Goal: Information Seeking & Learning: Learn about a topic

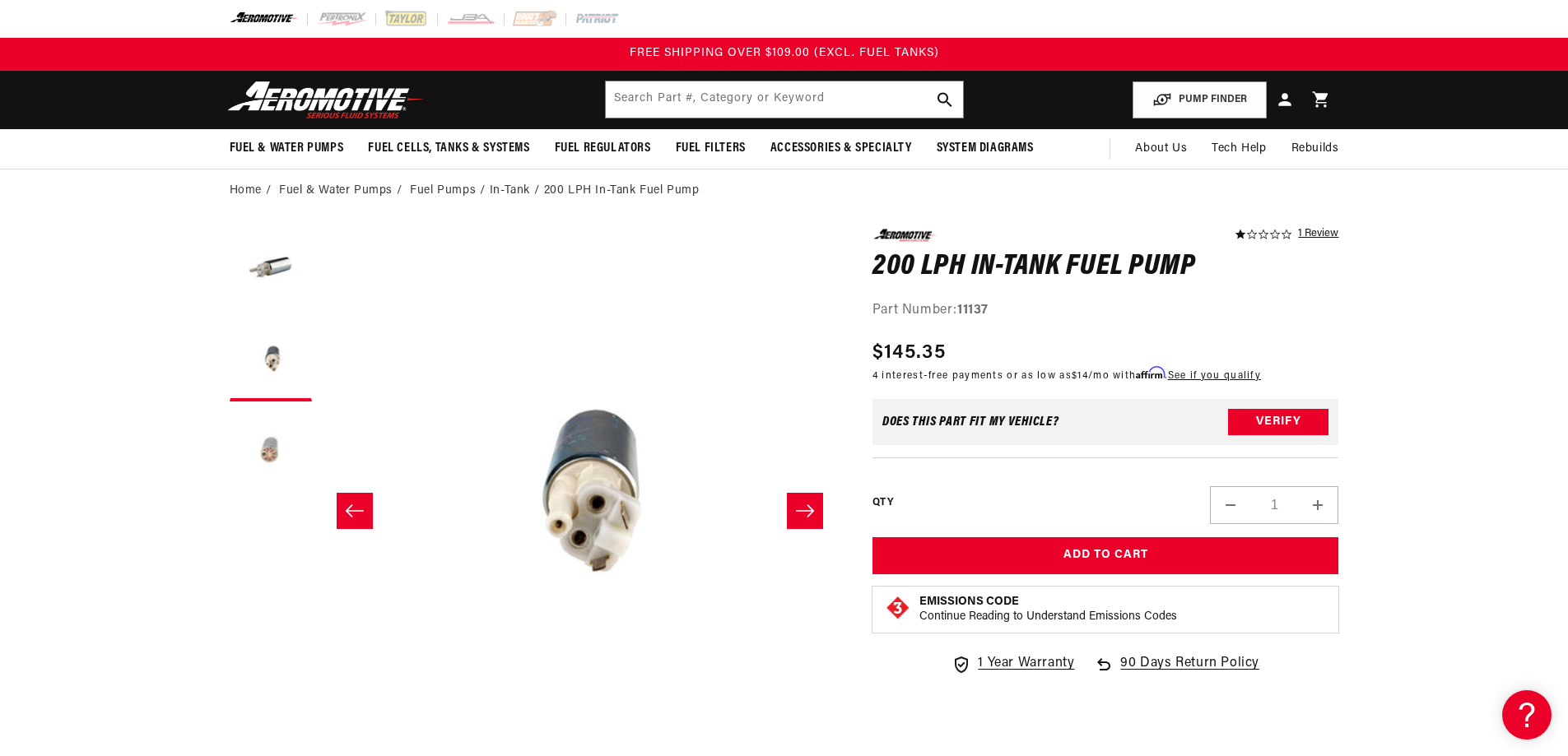
click at [268, 452] on button "Load image 3 in gallery view" at bounding box center [270, 450] width 82 height 82
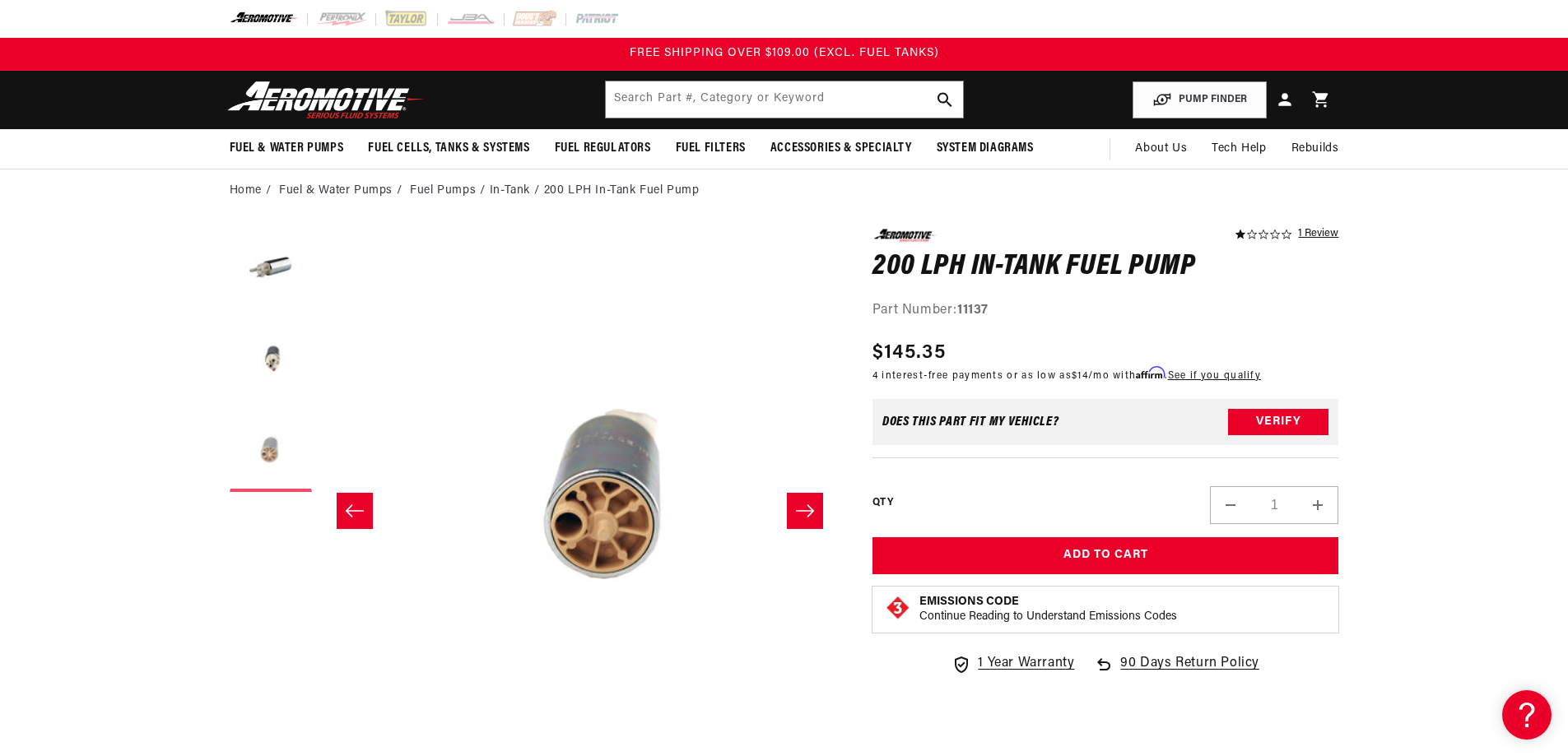
scroll to position [0, 1040]
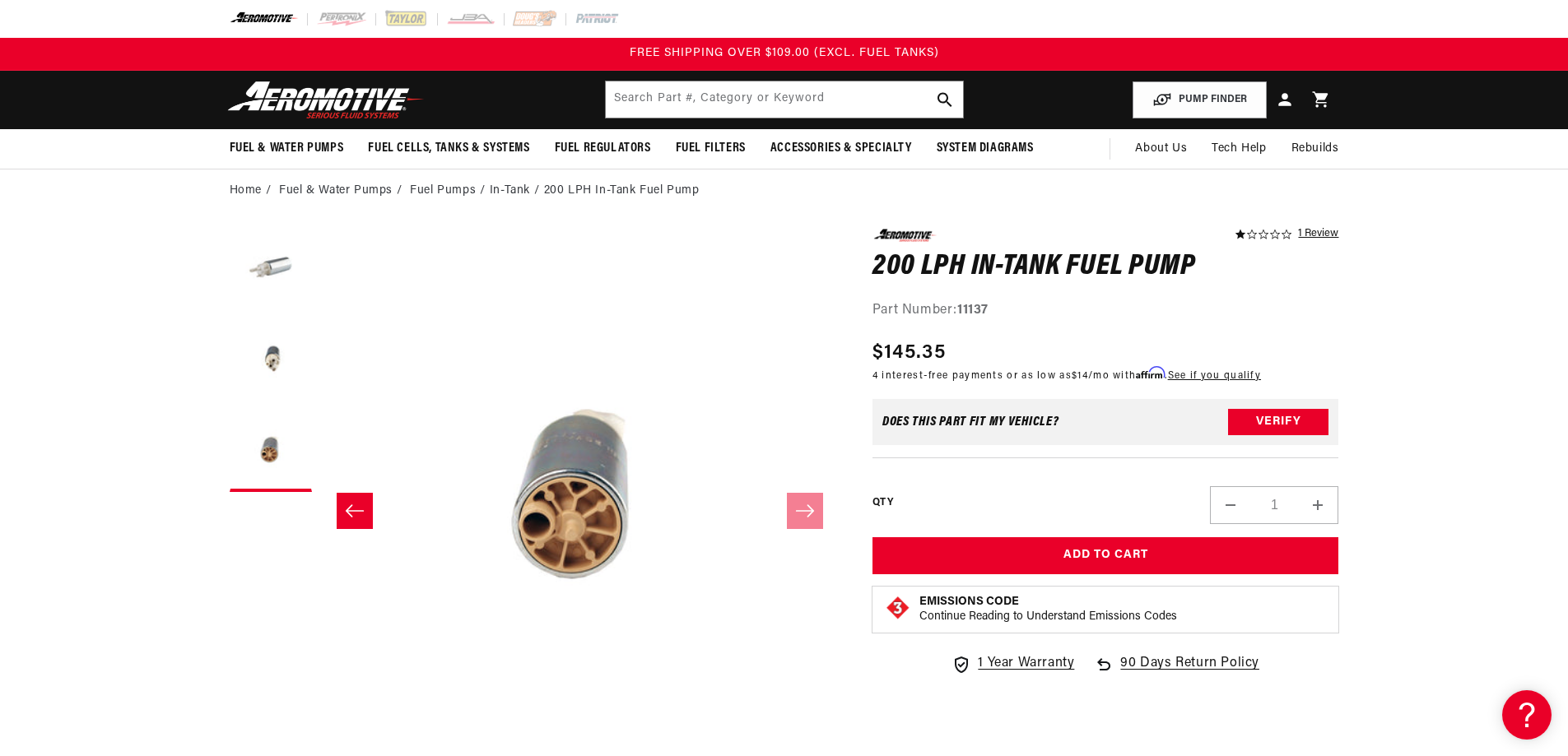
click at [264, 264] on button "Load image 1 in gallery view" at bounding box center [270, 269] width 82 height 82
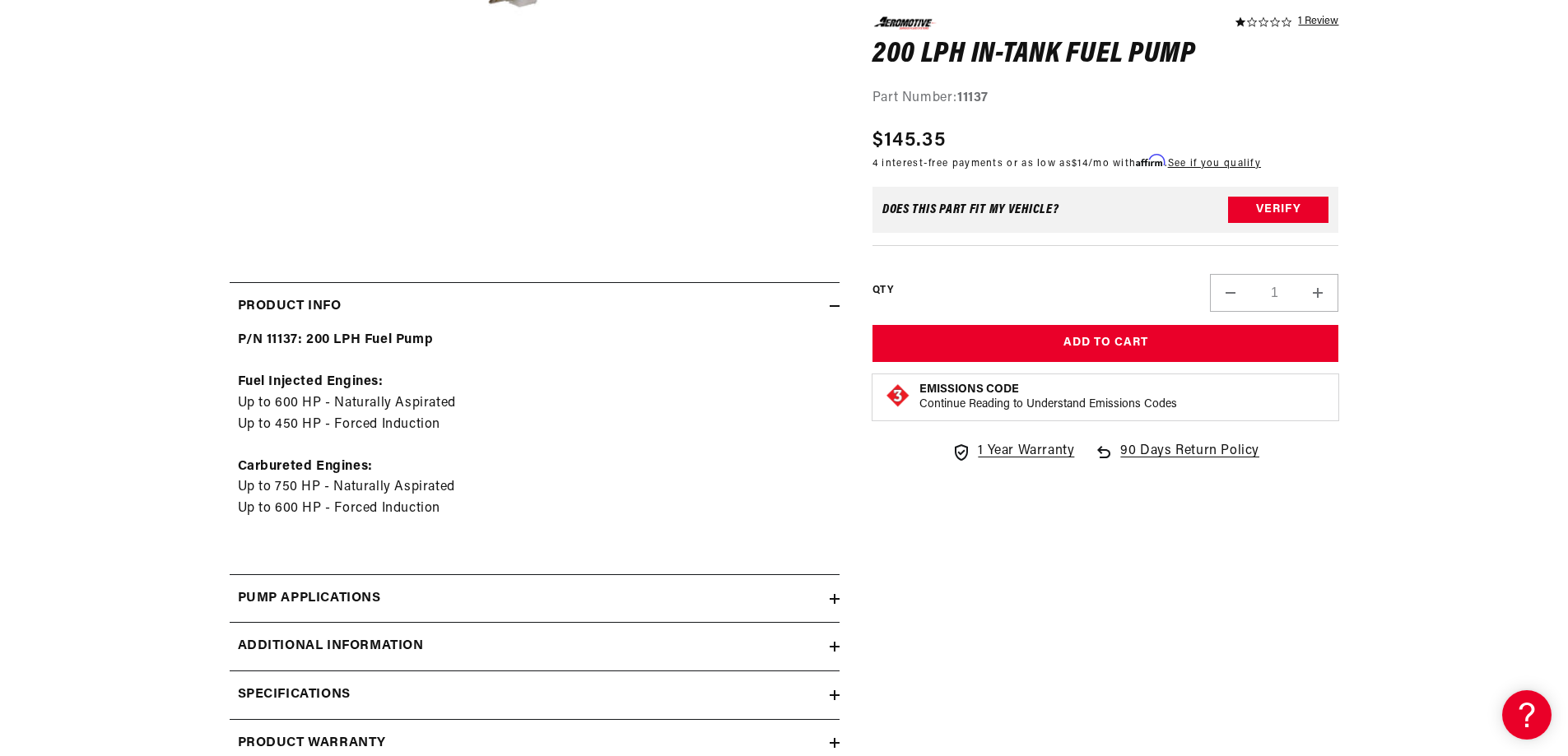
scroll to position [658, 0]
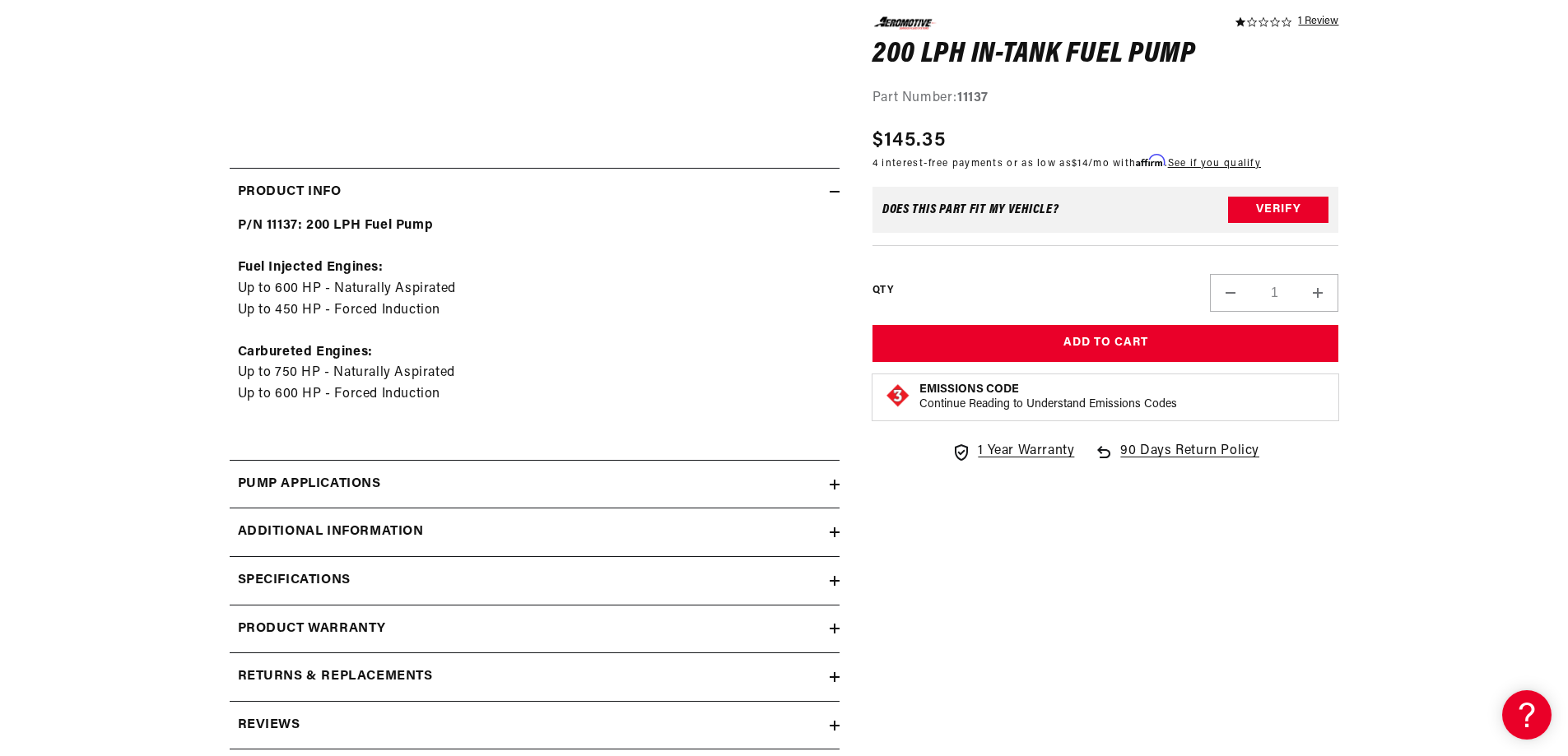
click at [837, 482] on icon at bounding box center [835, 485] width 10 height 10
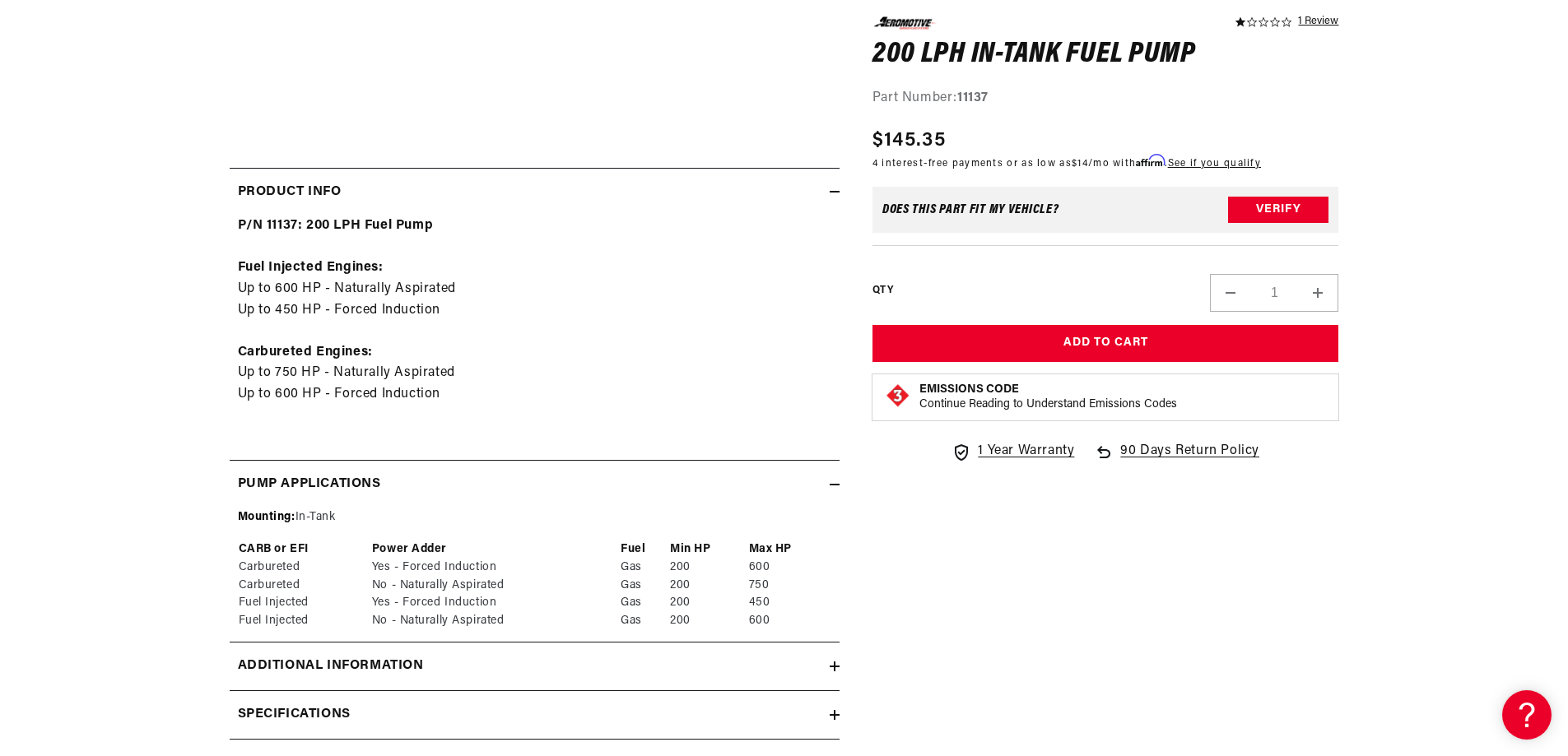
click at [832, 485] on icon at bounding box center [835, 485] width 10 height 0
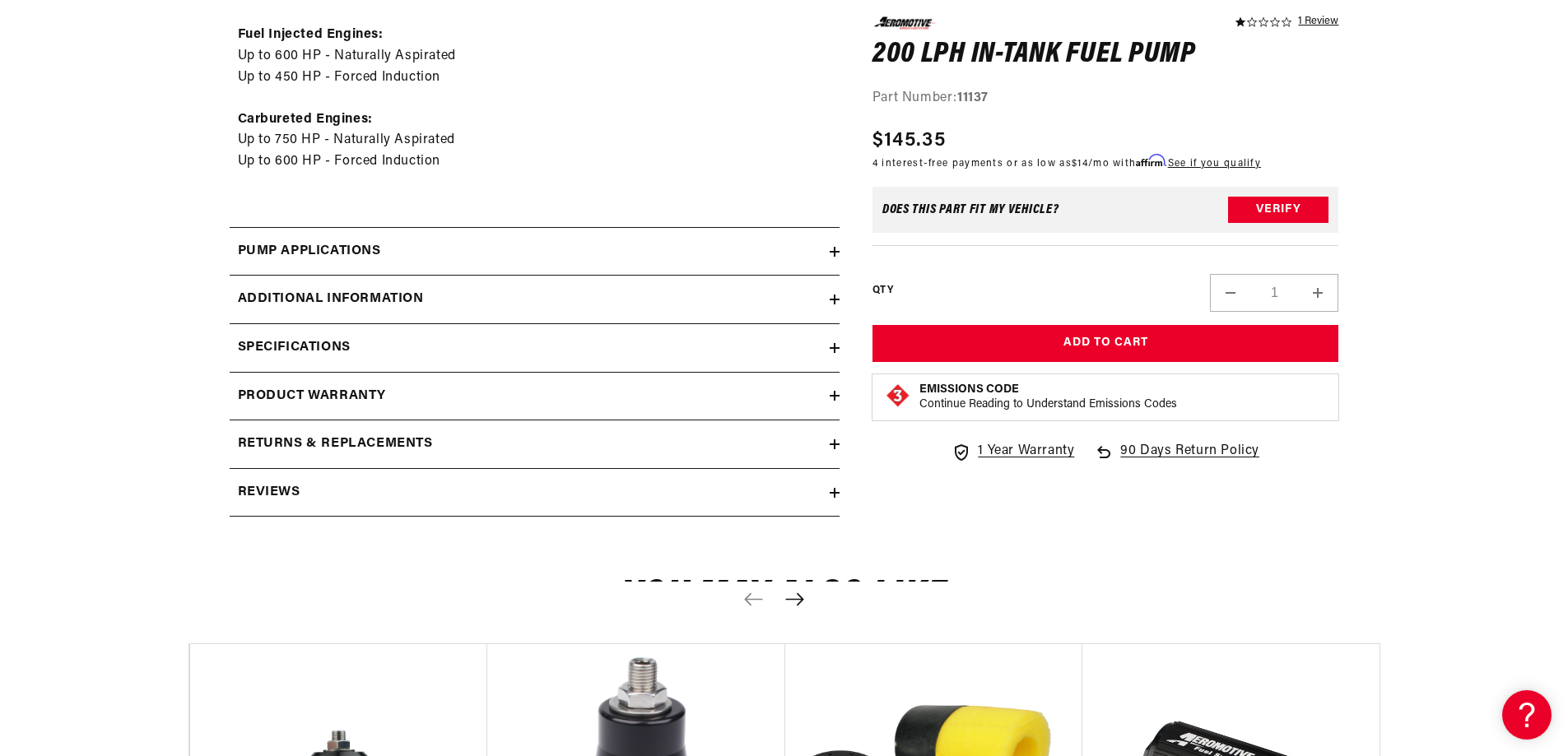
scroll to position [905, 0]
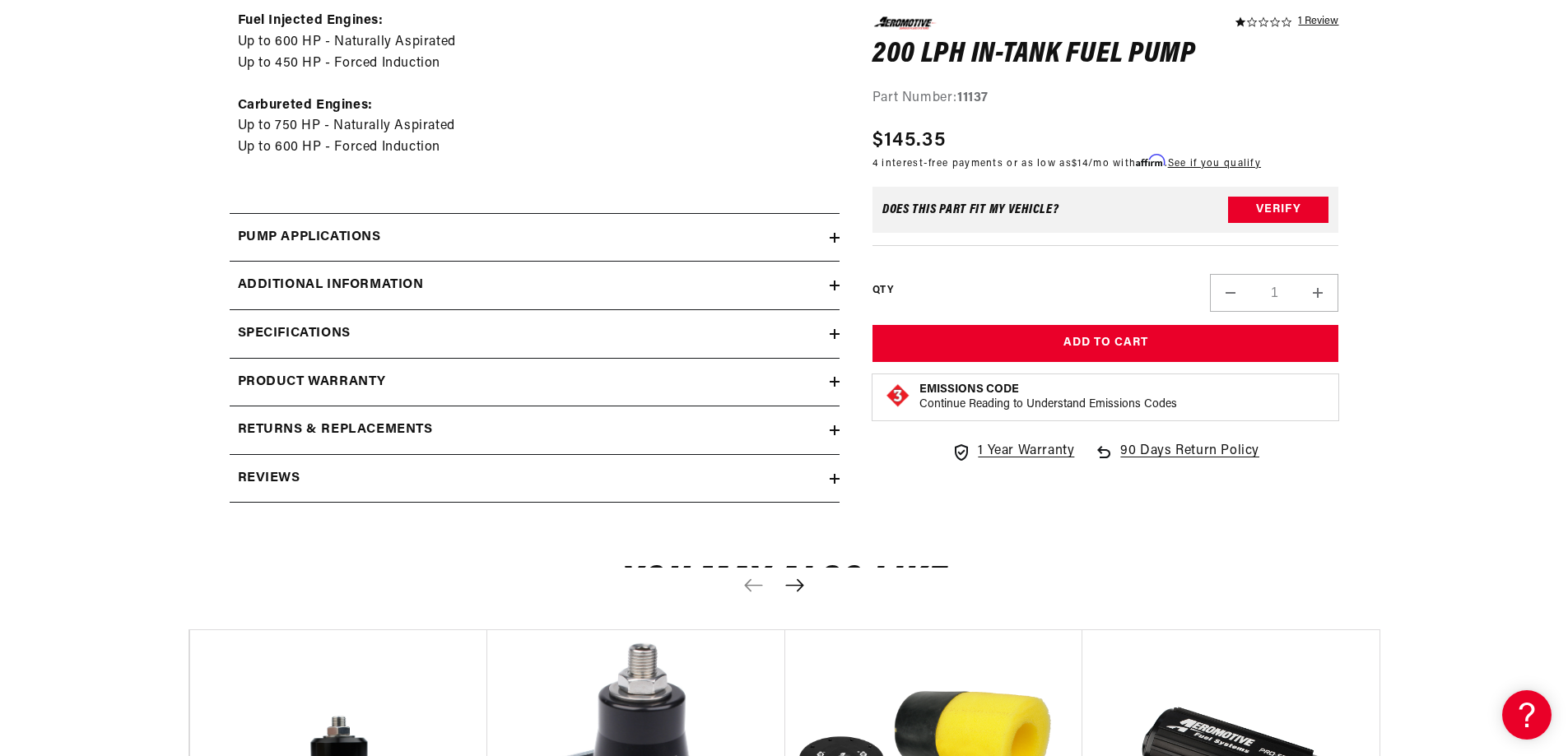
click at [835, 282] on icon at bounding box center [835, 286] width 0 height 10
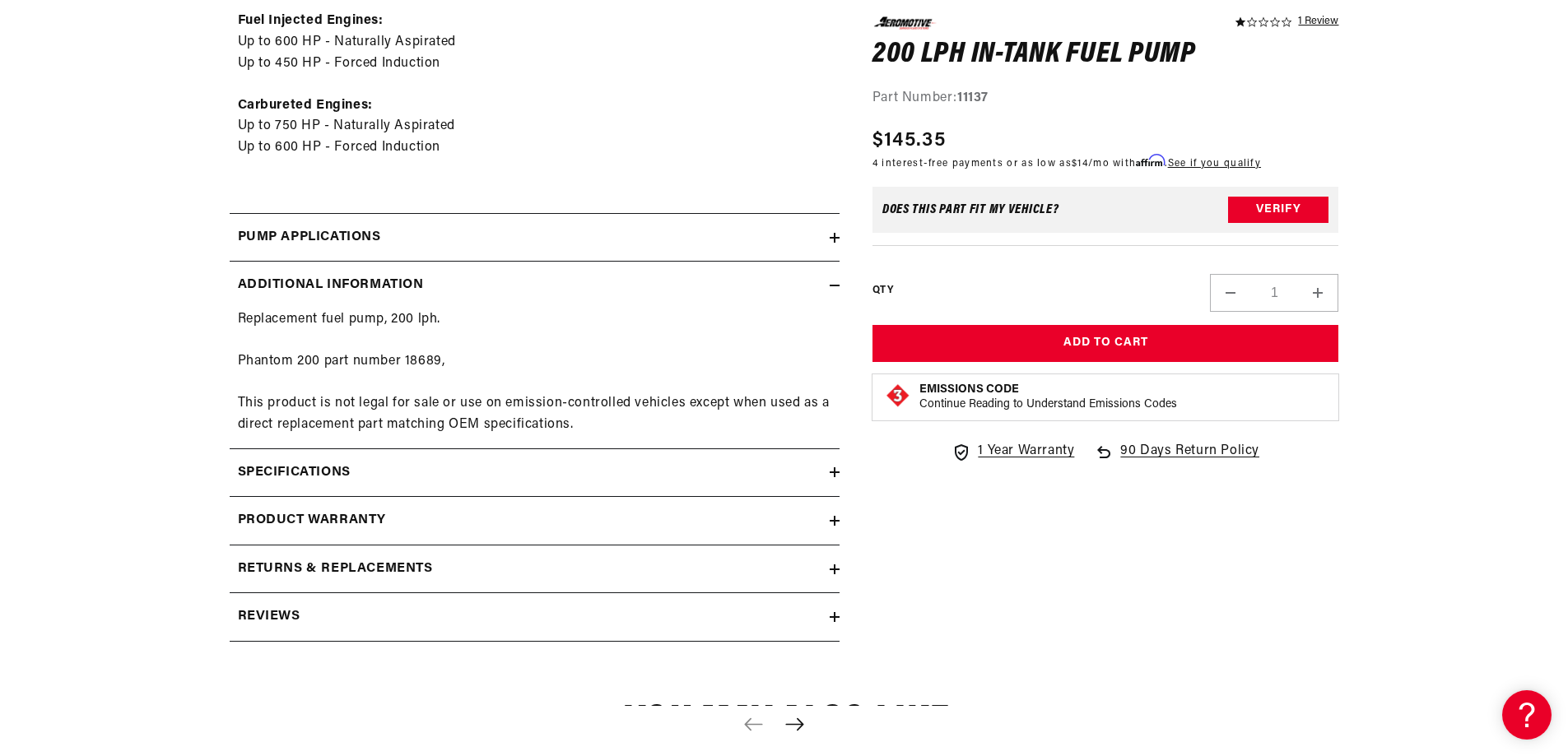
click at [836, 281] on icon at bounding box center [835, 286] width 10 height 10
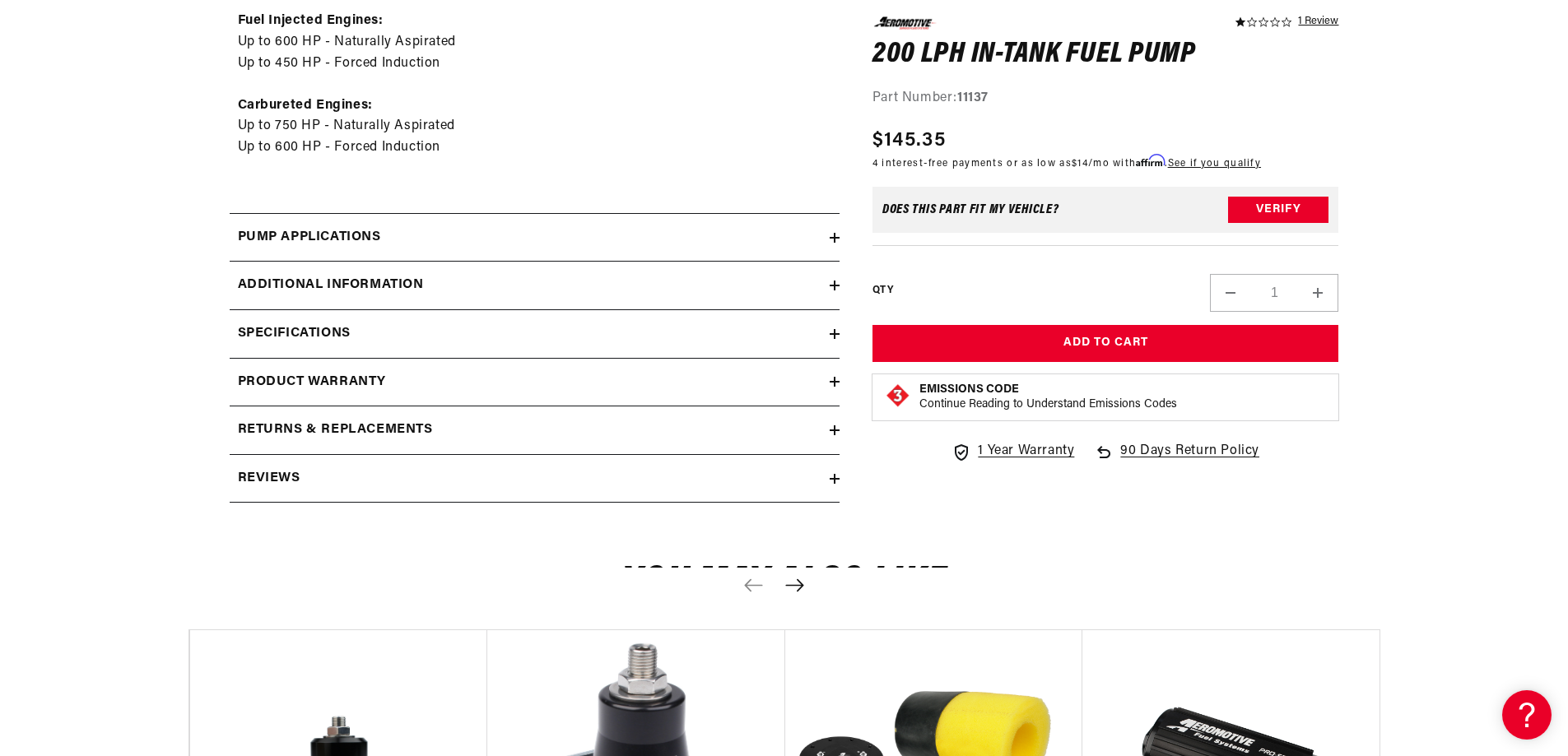
click at [835, 331] on icon at bounding box center [835, 334] width 0 height 10
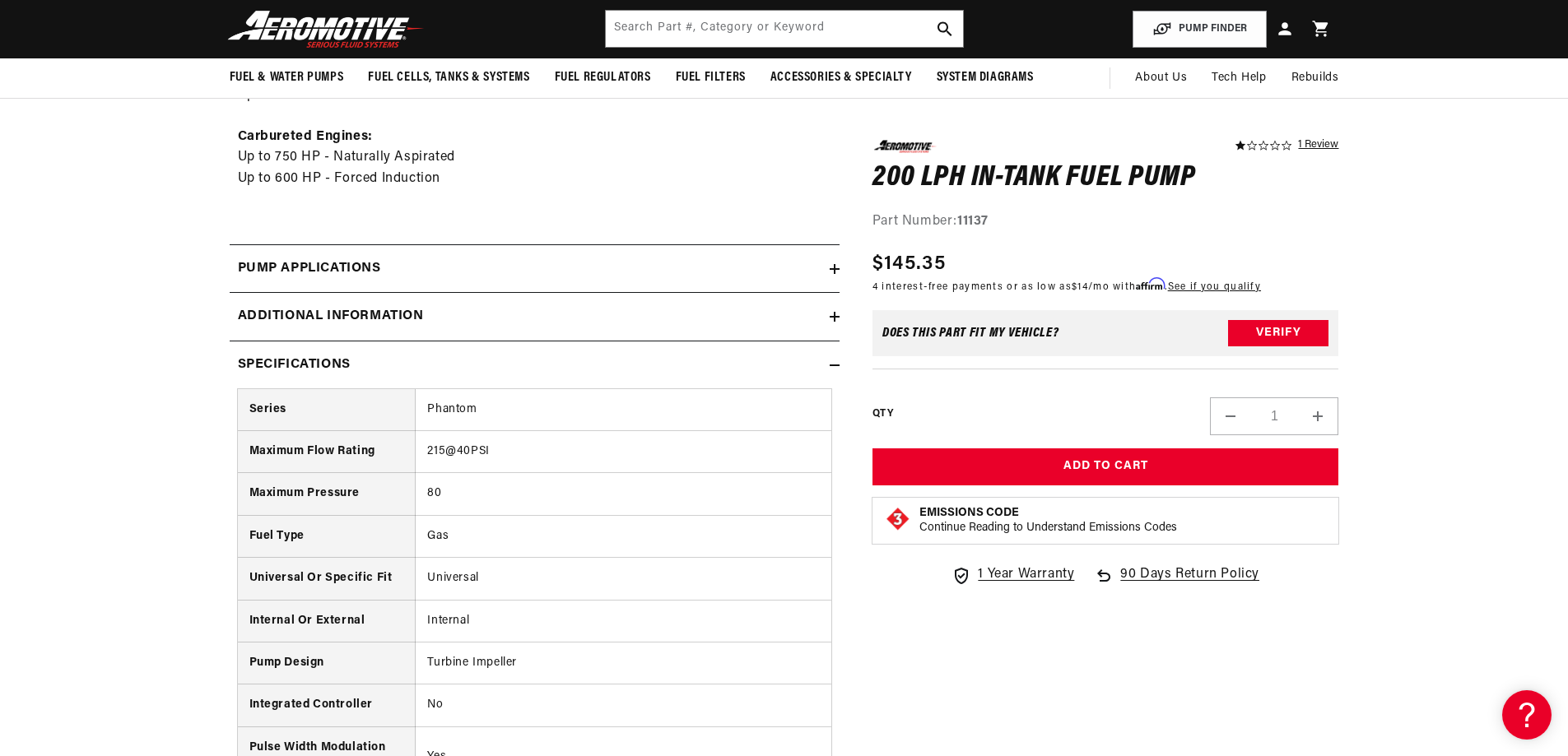
scroll to position [823, 0]
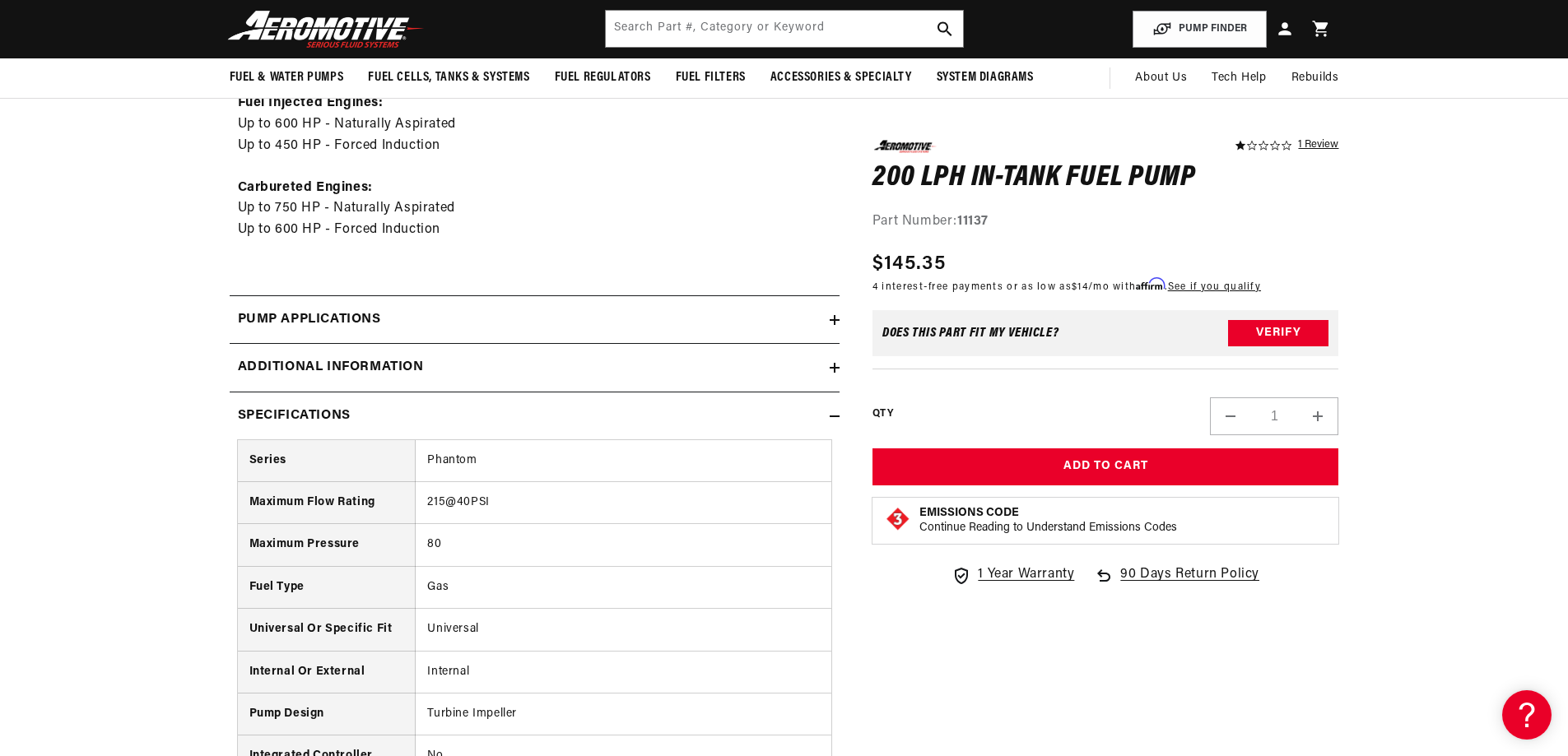
click at [833, 413] on icon at bounding box center [835, 416] width 10 height 10
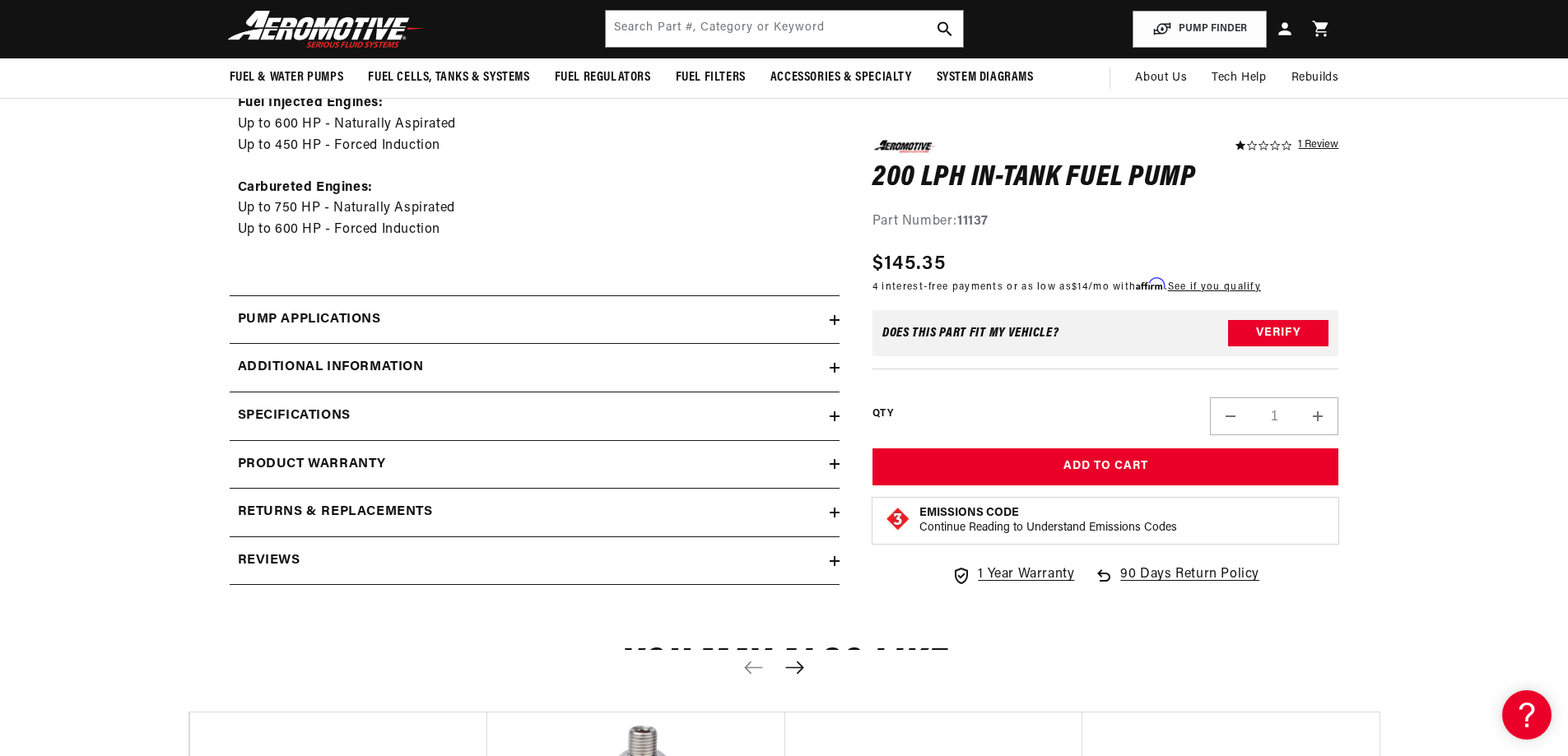
click at [832, 561] on icon at bounding box center [835, 561] width 10 height 0
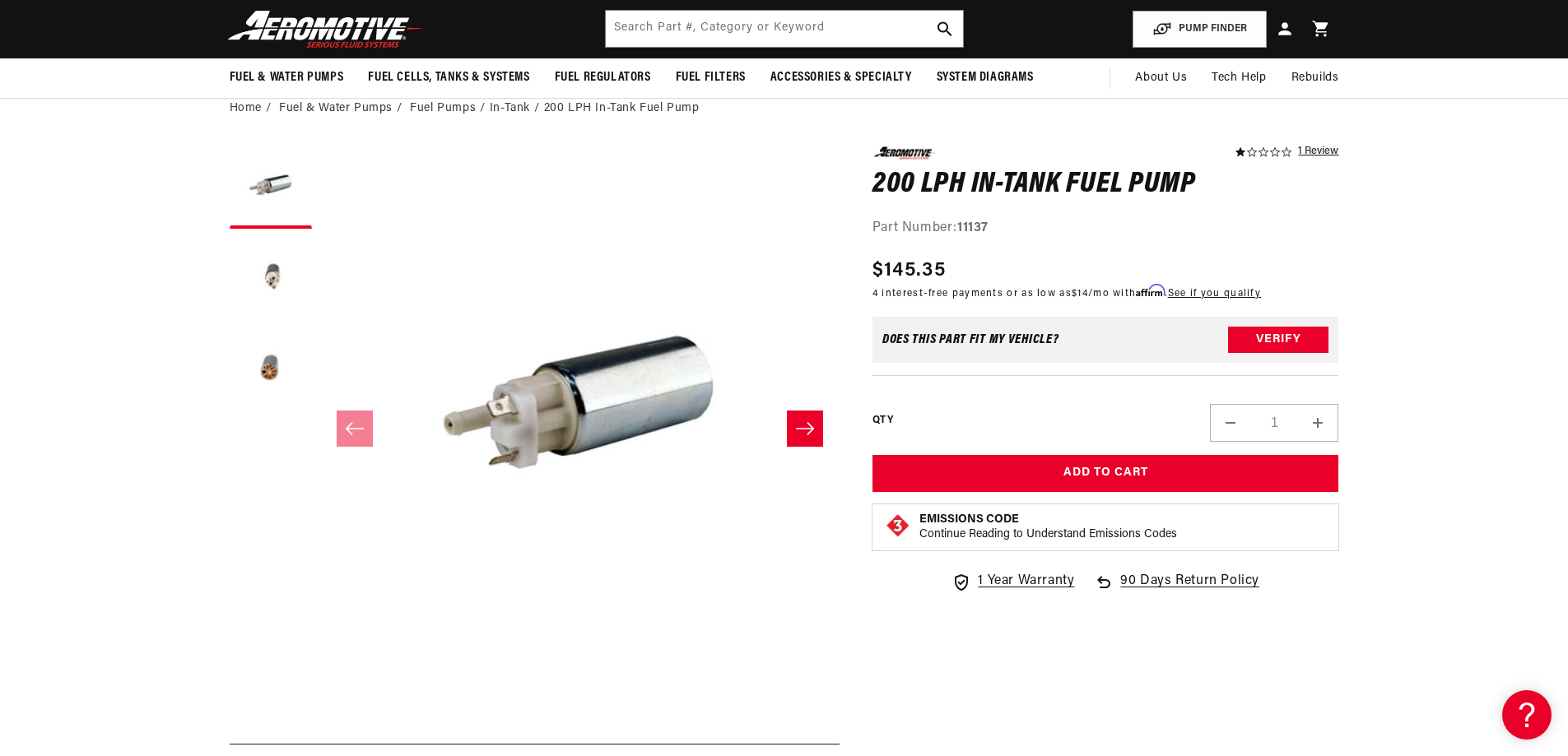
scroll to position [0, 0]
click at [275, 370] on button "Load image 3 in gallery view" at bounding box center [270, 368] width 82 height 82
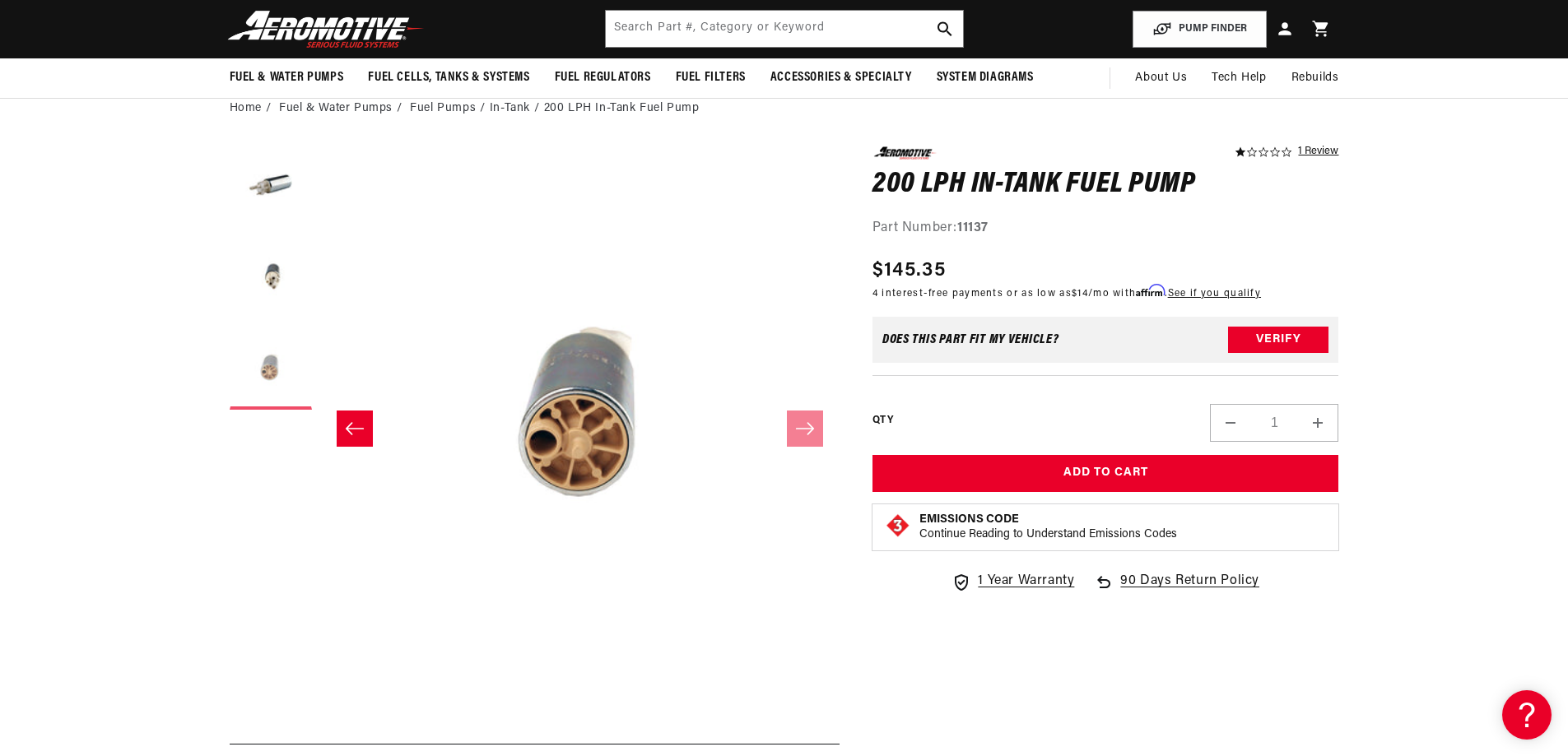
scroll to position [0, 1040]
click at [268, 185] on button "Load image 1 in gallery view" at bounding box center [270, 187] width 82 height 82
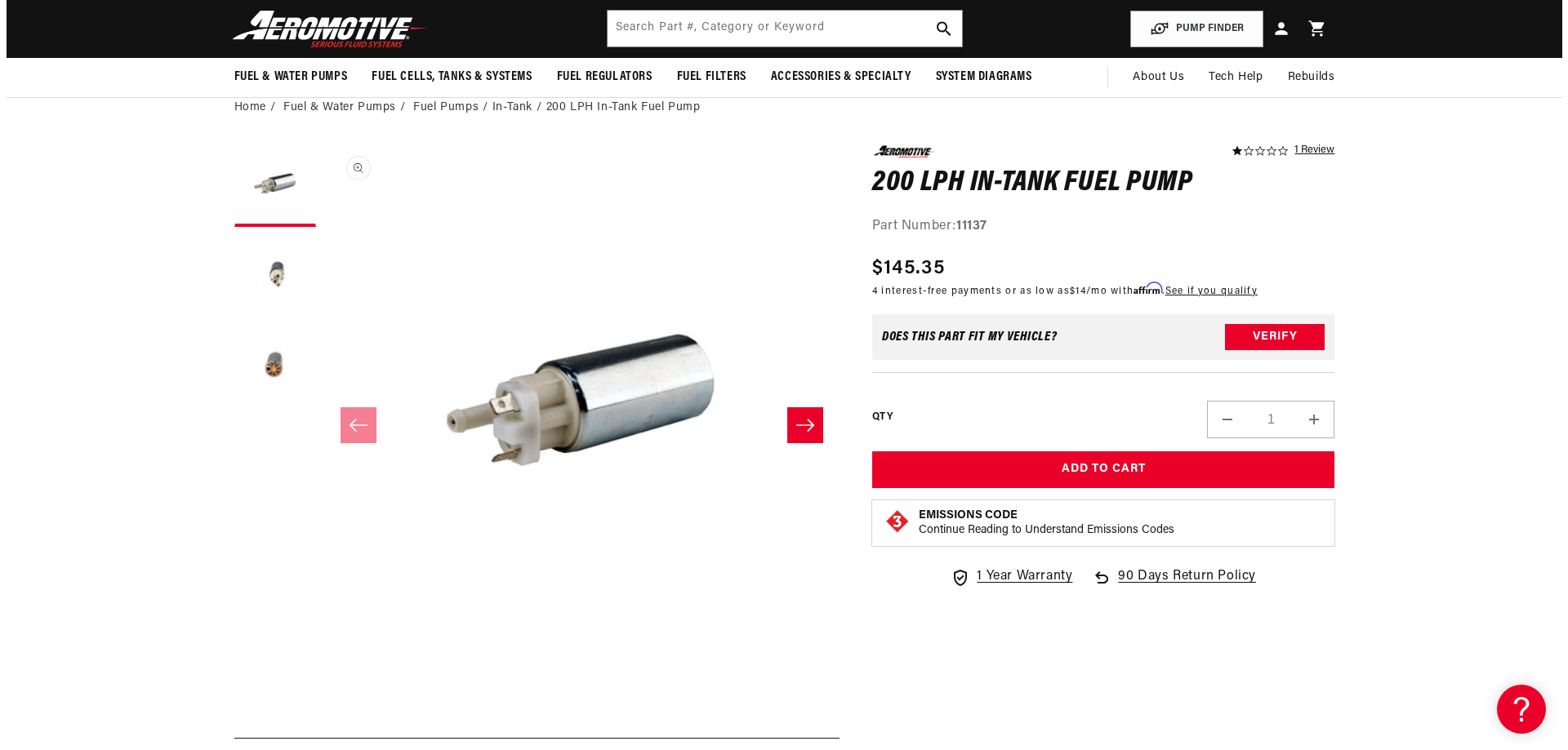
scroll to position [0, 0]
